Goal: Information Seeking & Learning: Learn about a topic

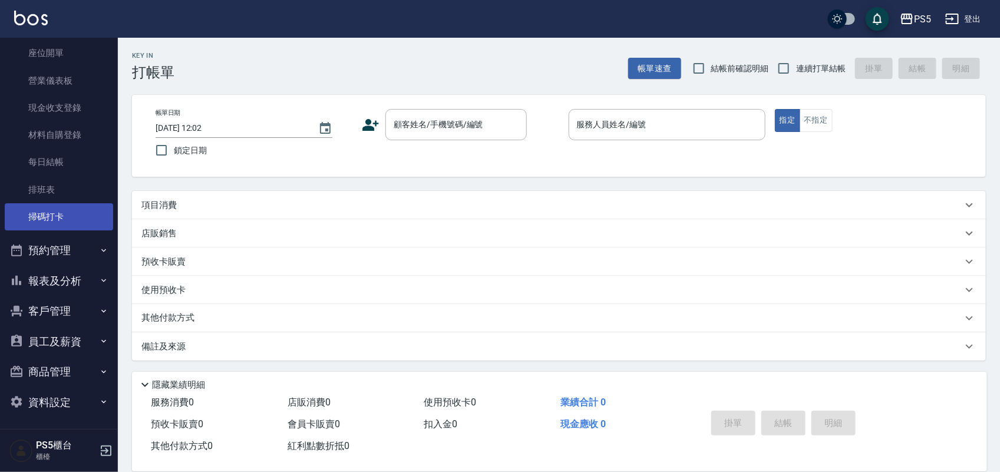
scroll to position [122, 0]
click at [59, 271] on button "報表及分析" at bounding box center [59, 279] width 108 height 31
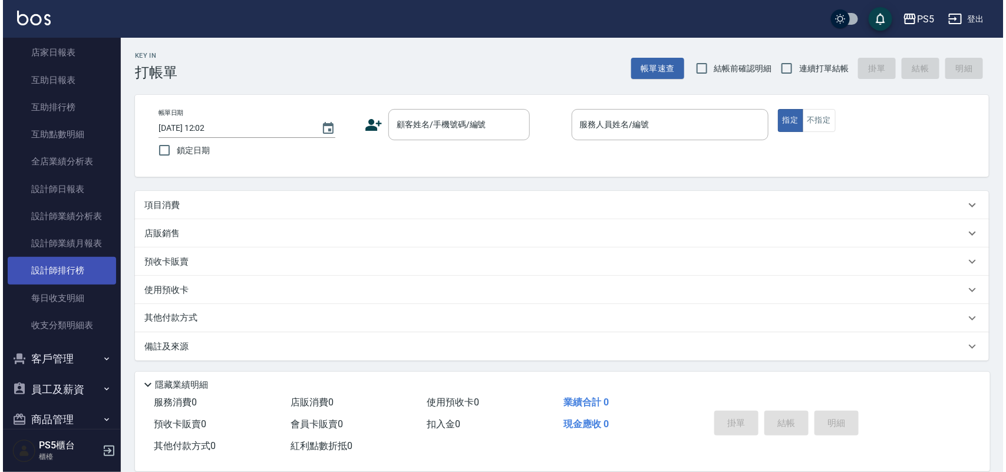
scroll to position [385, 0]
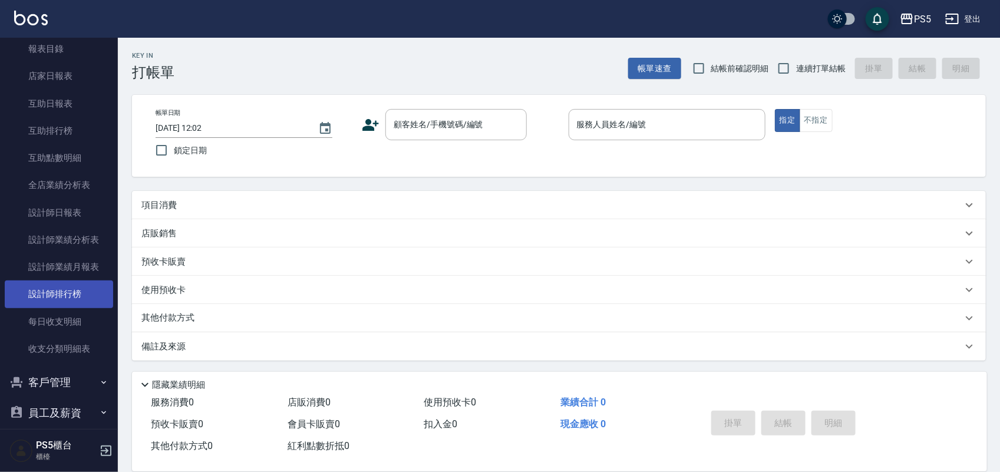
click at [71, 289] on link "設計師排行榜" at bounding box center [59, 294] width 108 height 27
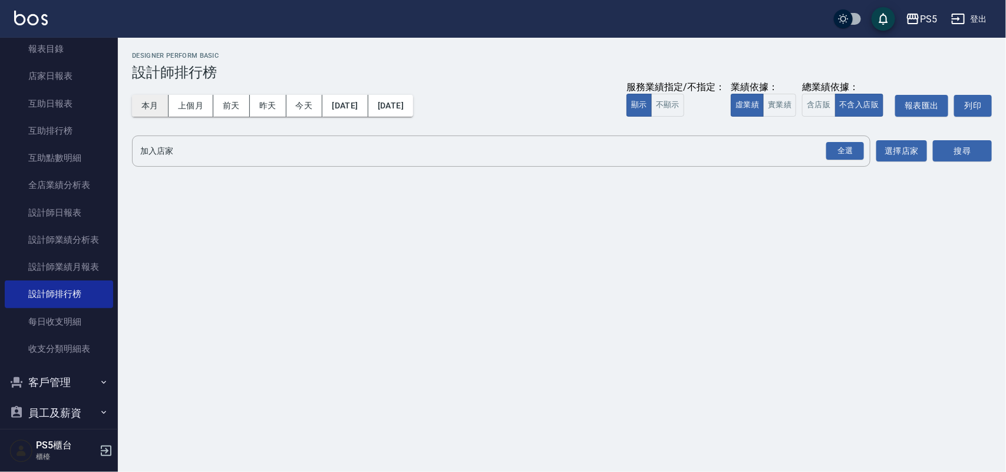
click at [142, 95] on button "本月" at bounding box center [150, 106] width 37 height 22
click at [781, 102] on button "實業績" at bounding box center [779, 105] width 33 height 23
click at [845, 156] on div "全選" at bounding box center [845, 151] width 38 height 18
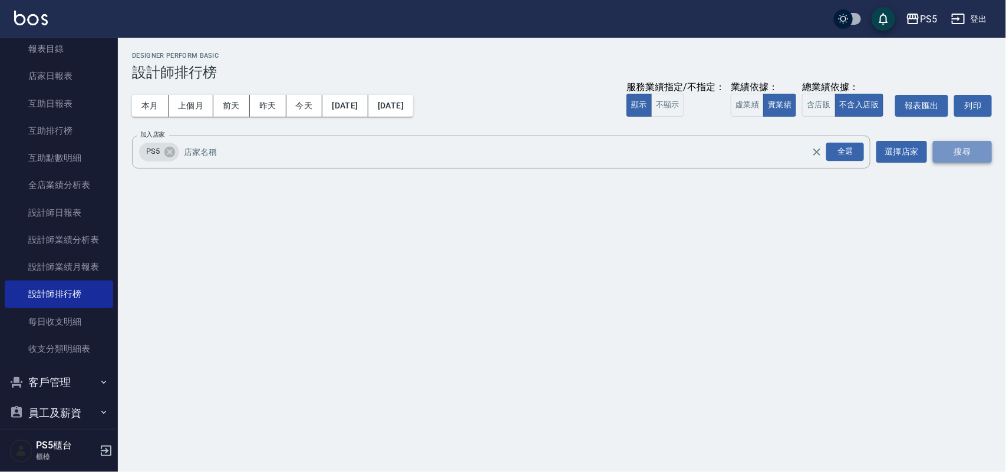
click at [938, 149] on button "搜尋" at bounding box center [962, 152] width 59 height 22
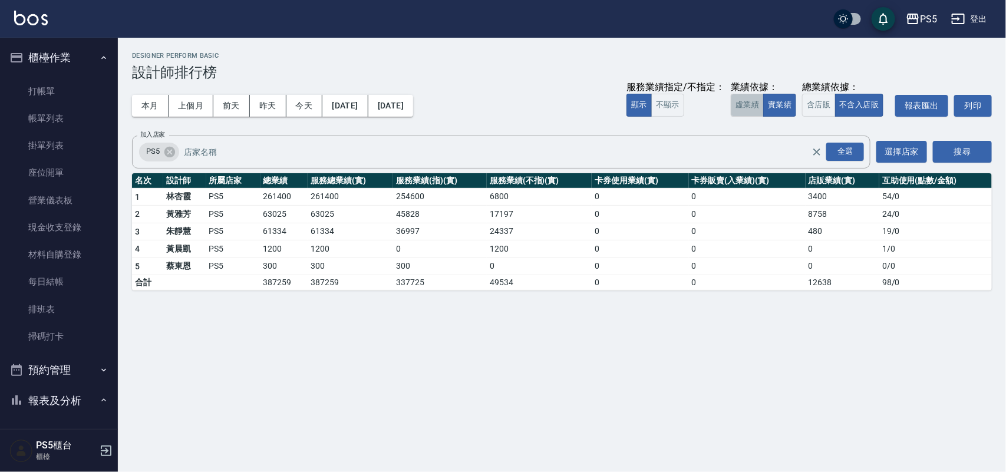
click at [747, 100] on button "虛業績" at bounding box center [747, 105] width 33 height 23
click at [773, 104] on button "實業績" at bounding box center [779, 105] width 33 height 23
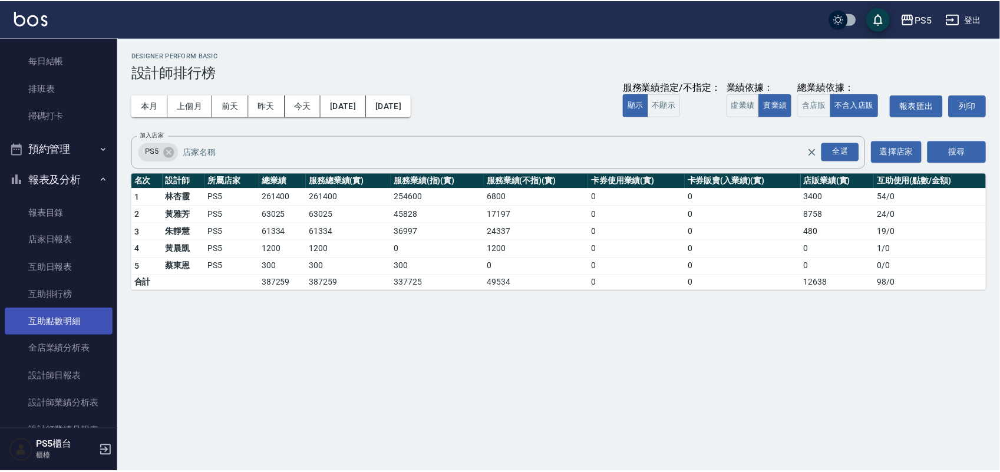
scroll to position [295, 0]
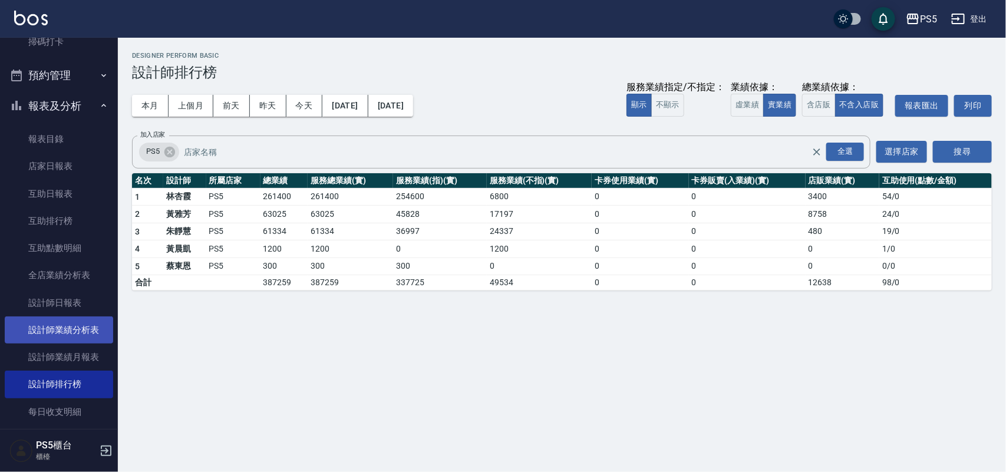
click at [78, 325] on link "設計師業績分析表" at bounding box center [59, 330] width 108 height 27
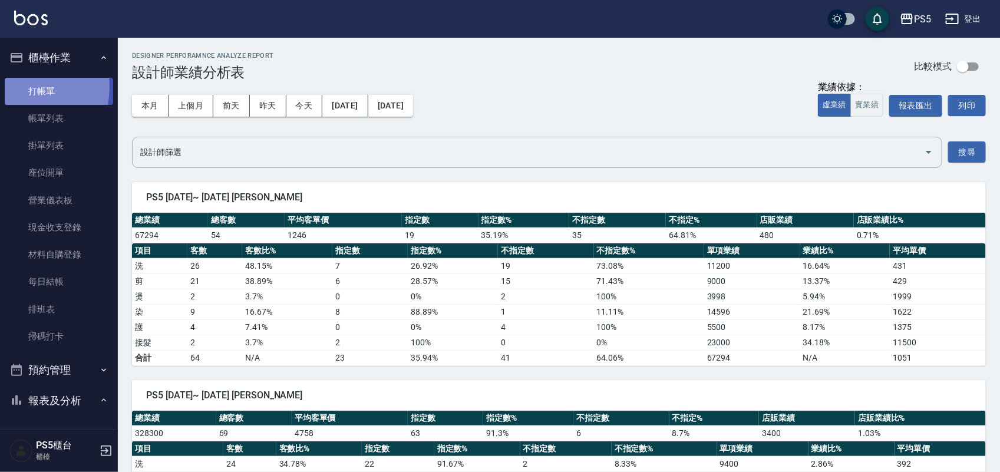
click at [15, 86] on link "打帳單" at bounding box center [59, 91] width 108 height 27
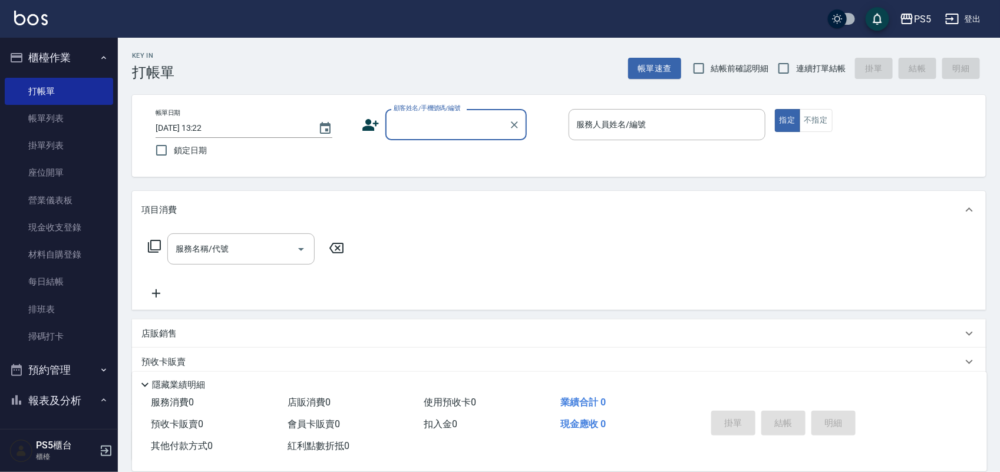
scroll to position [74, 0]
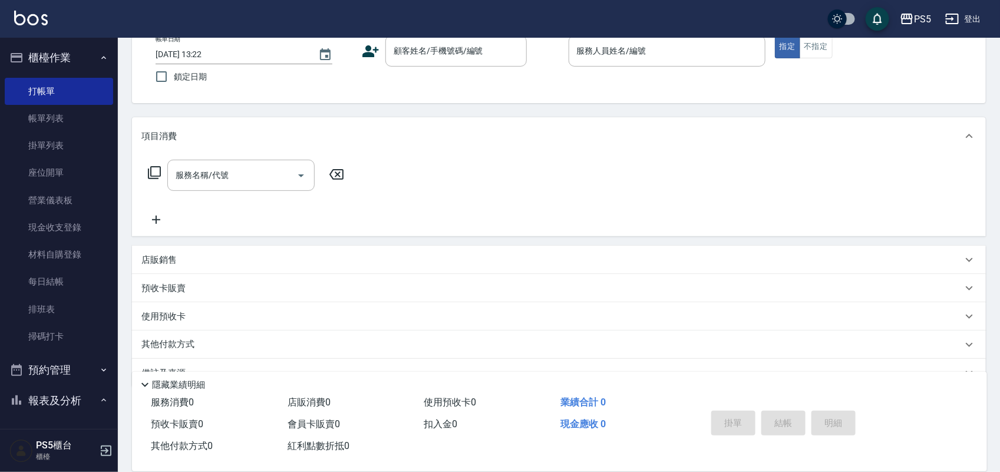
click at [177, 249] on div "店販銷售" at bounding box center [559, 260] width 854 height 28
click at [312, 301] on div "商品代號/名稱 商品代號/名稱" at bounding box center [336, 303] width 147 height 31
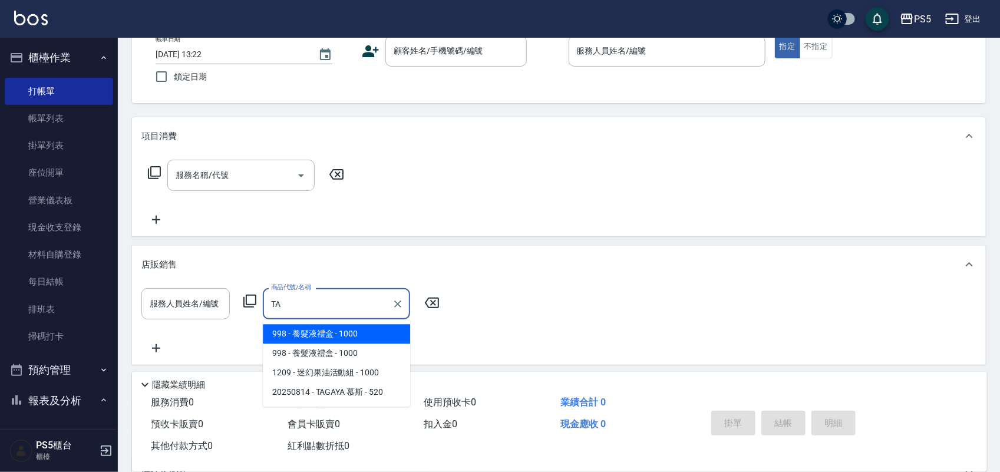
type input "T"
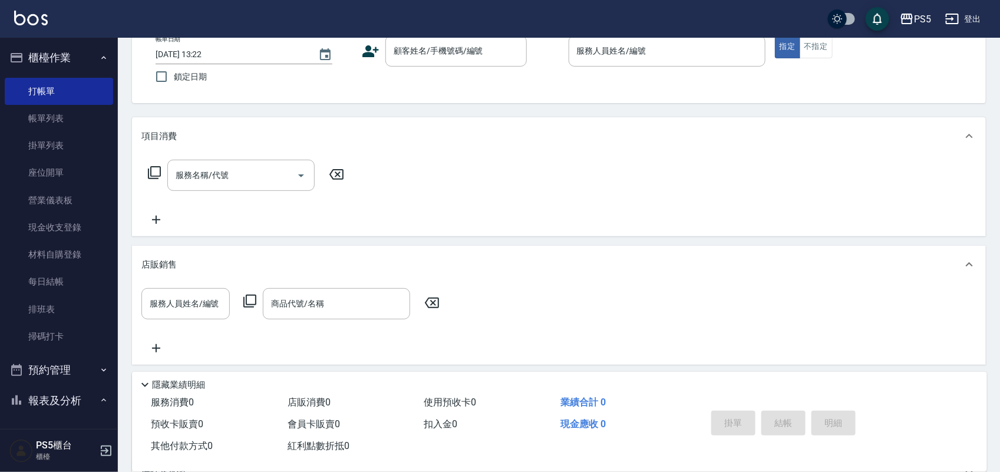
click at [485, 206] on div "服務名稱/代號 服務名稱/代號" at bounding box center [559, 195] width 854 height 81
